Goal: Information Seeking & Learning: Understand process/instructions

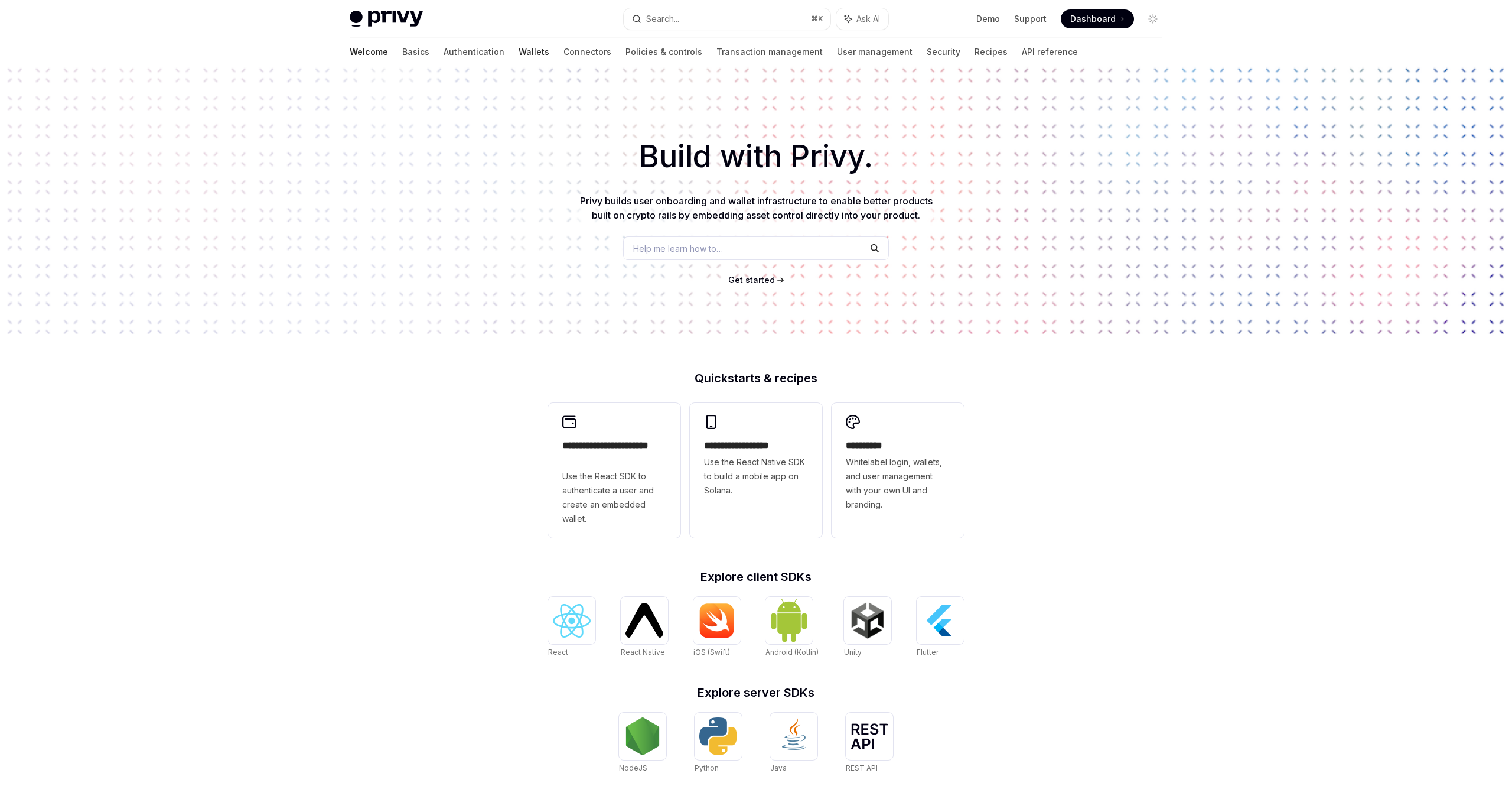
click at [518, 52] on link "Wallets" at bounding box center [534, 51] width 31 height 28
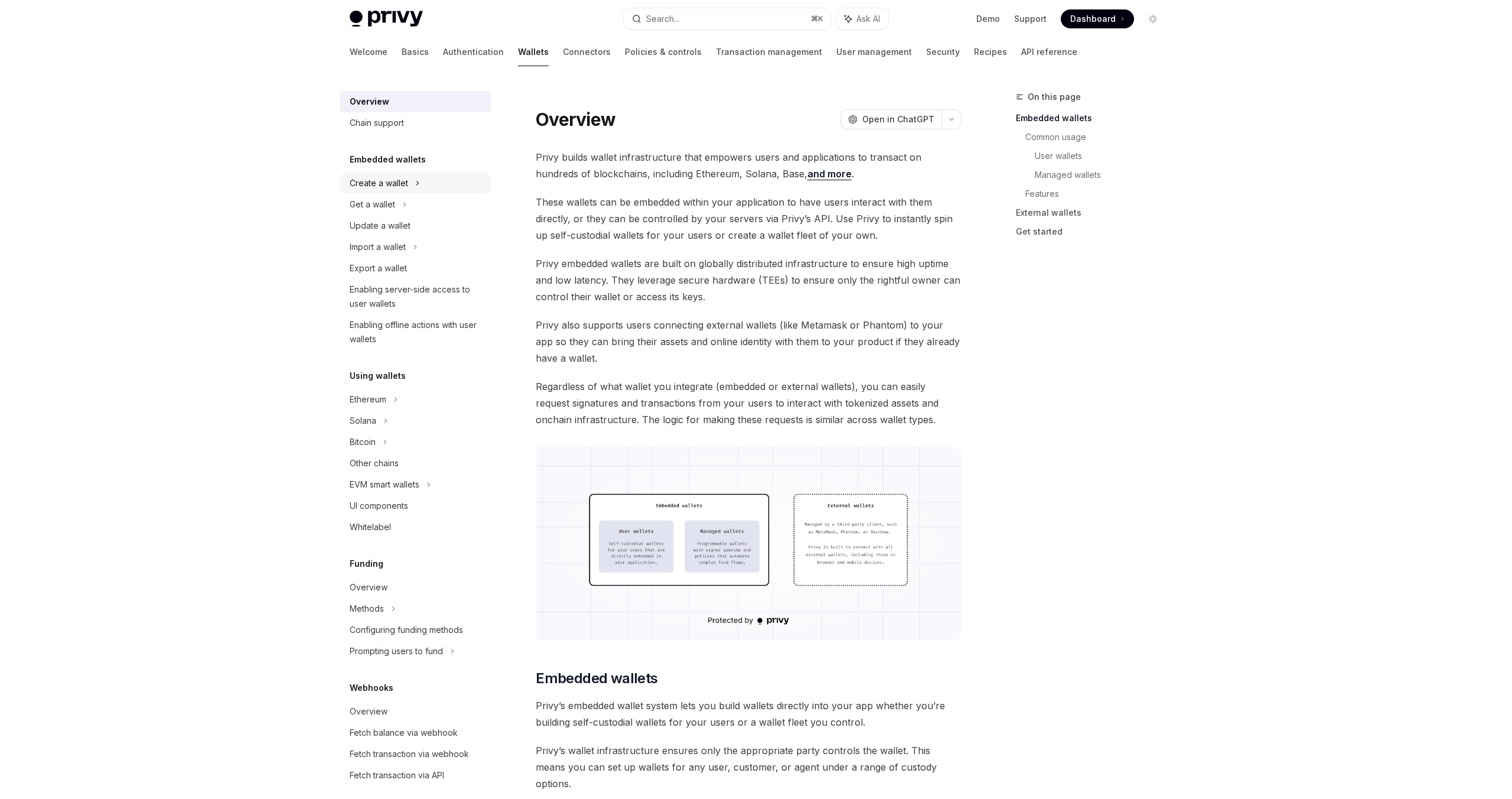
click at [388, 185] on div "Create a wallet" at bounding box center [378, 183] width 59 height 14
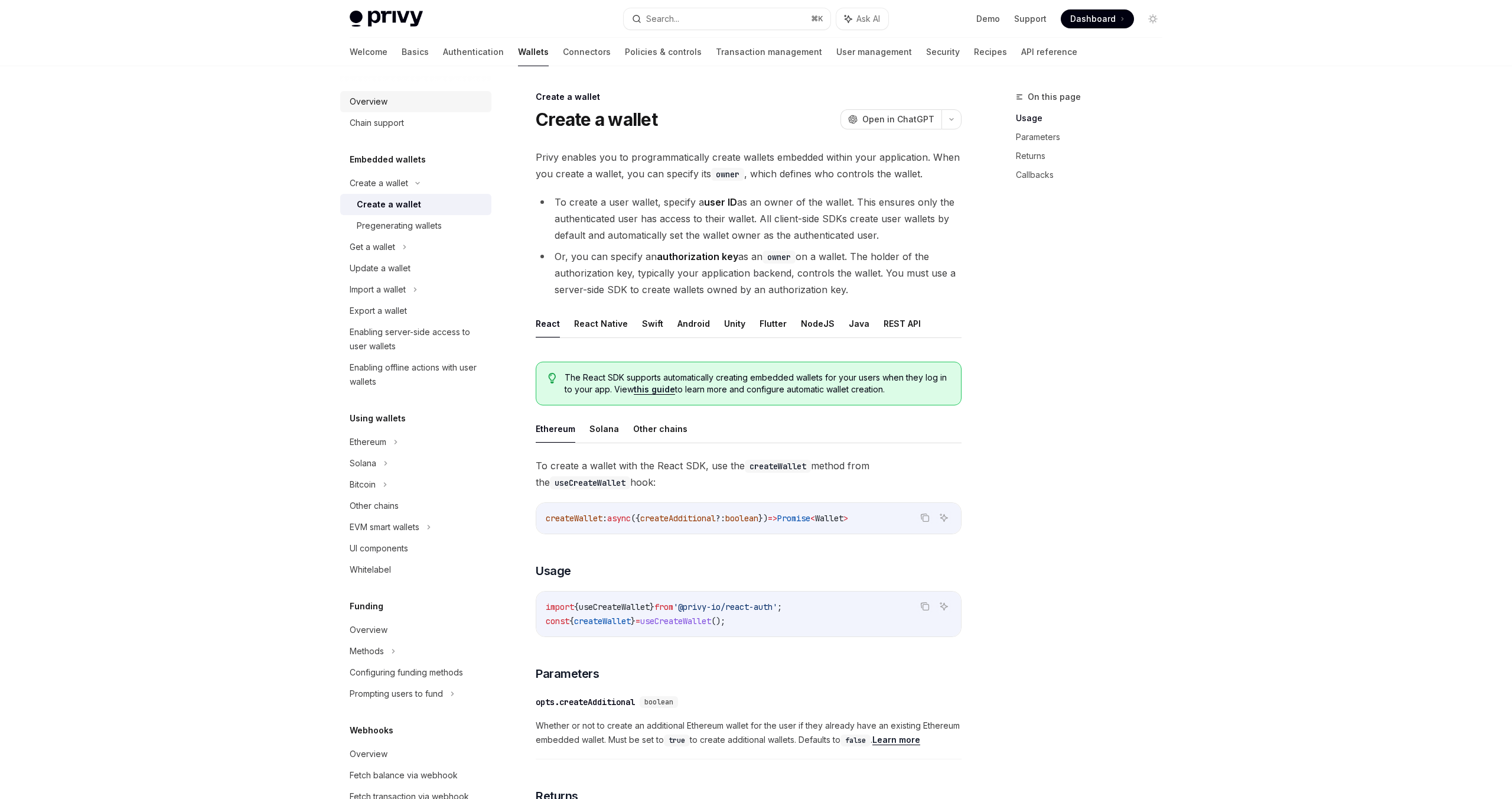
click at [363, 96] on div "Overview" at bounding box center [368, 101] width 37 height 14
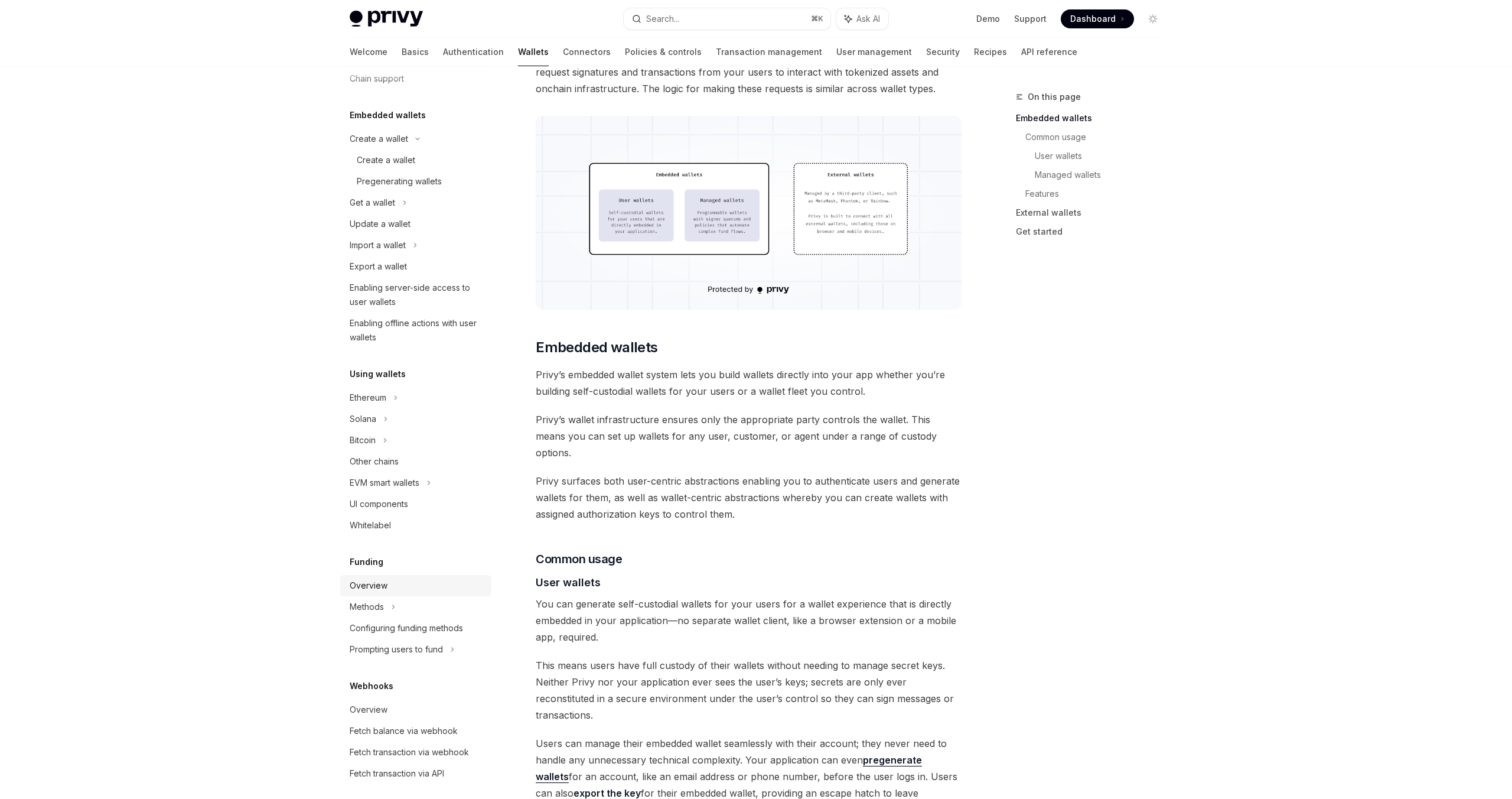
scroll to position [43, 0]
click at [371, 394] on div "Ethereum" at bounding box center [367, 399] width 37 height 14
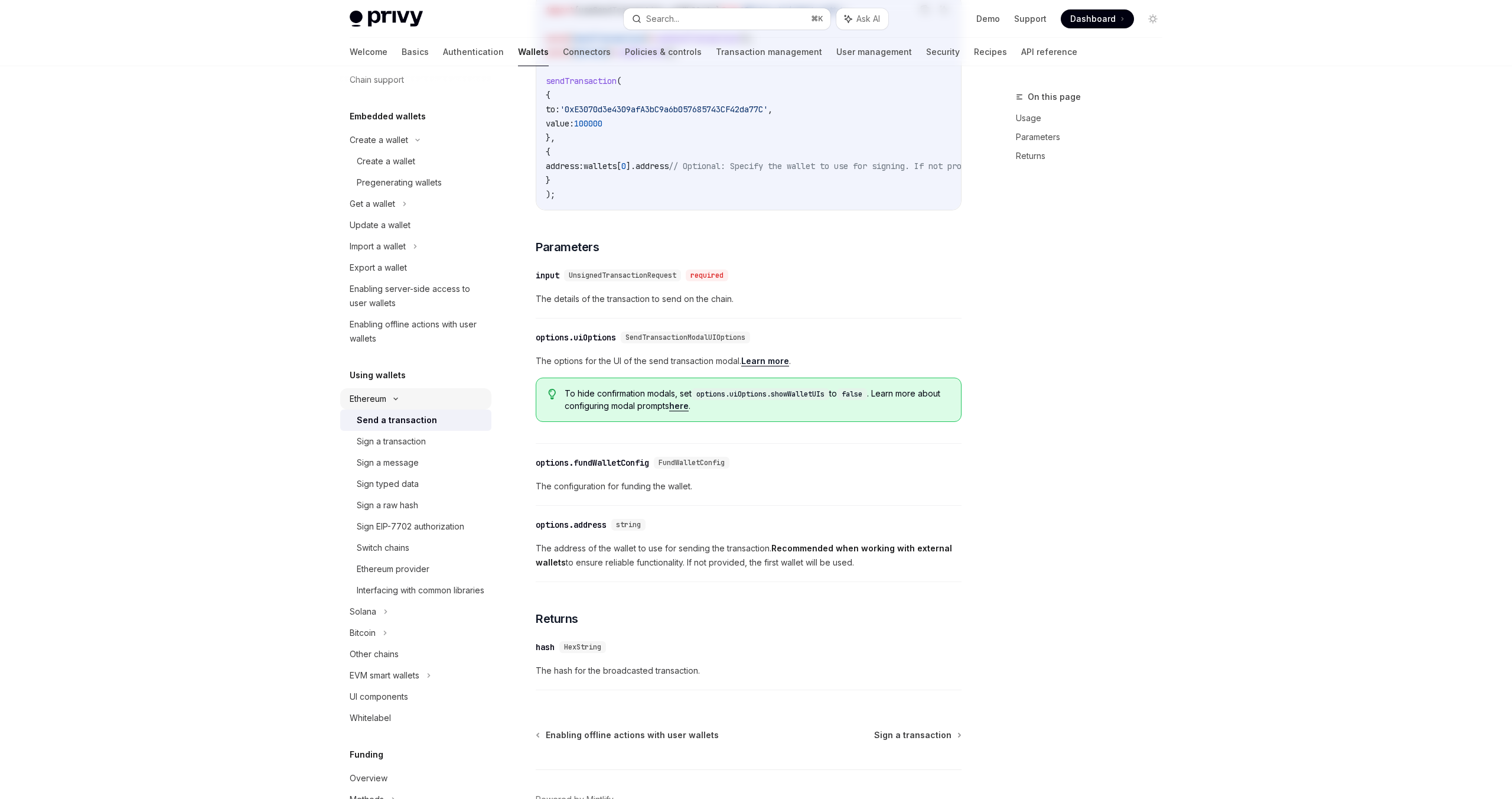
type textarea "*"
